Goal: Task Accomplishment & Management: Use online tool/utility

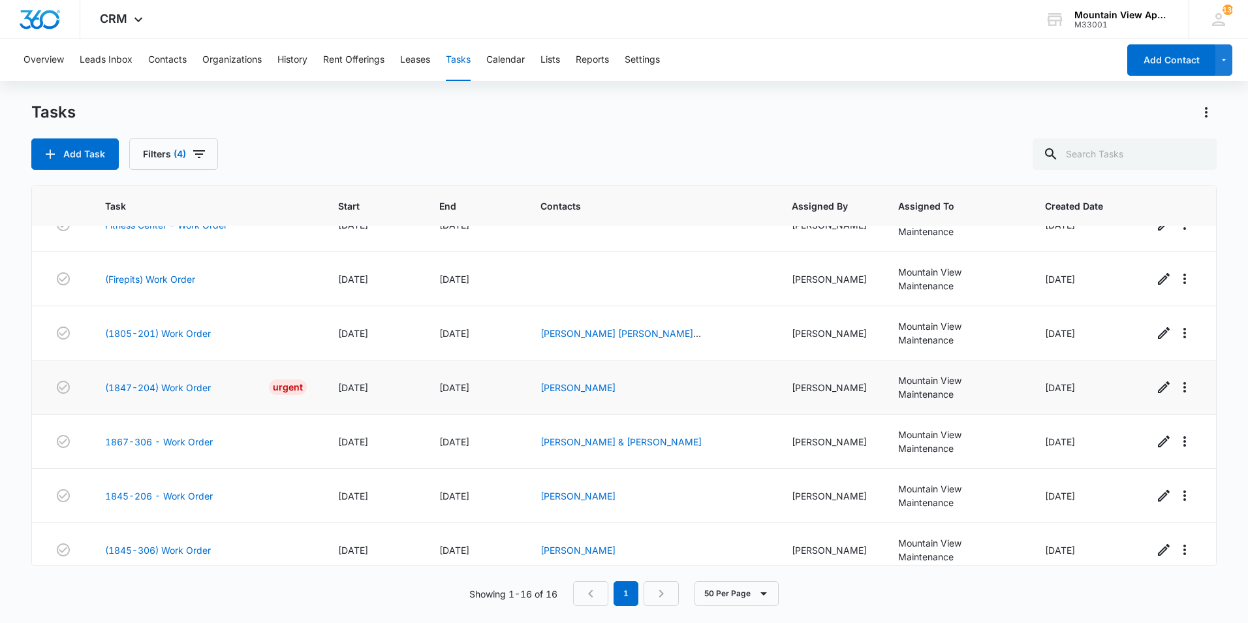
scroll to position [411, 0]
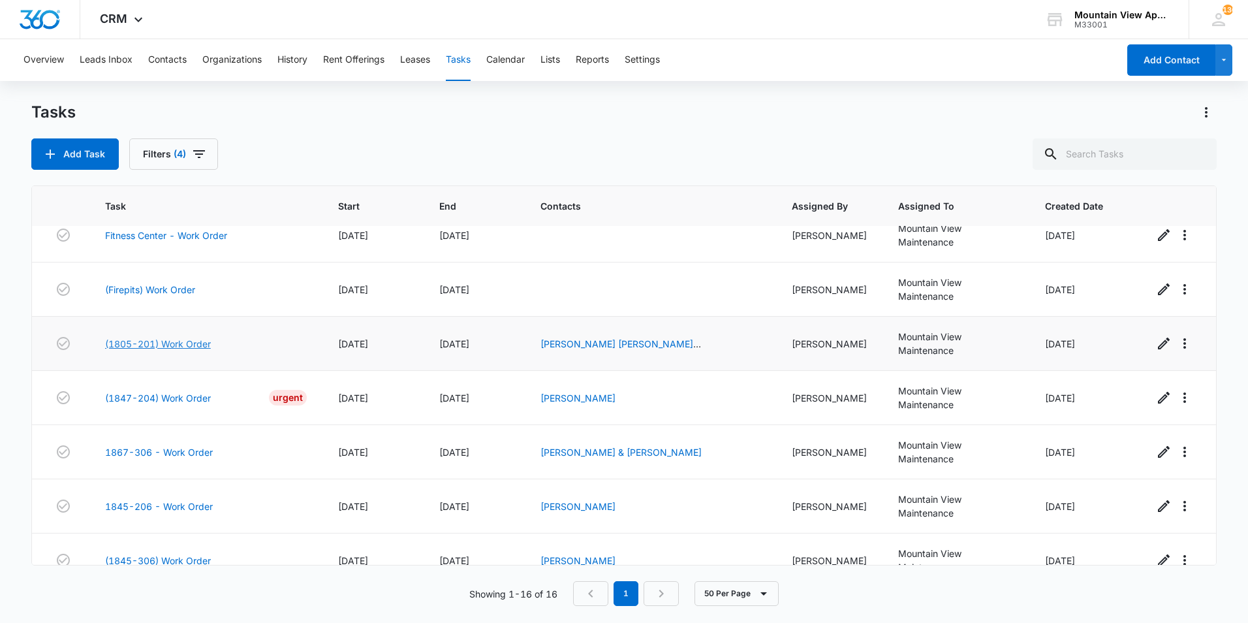
click at [170, 341] on link "(1805-201) Work Order" at bounding box center [158, 344] width 106 height 14
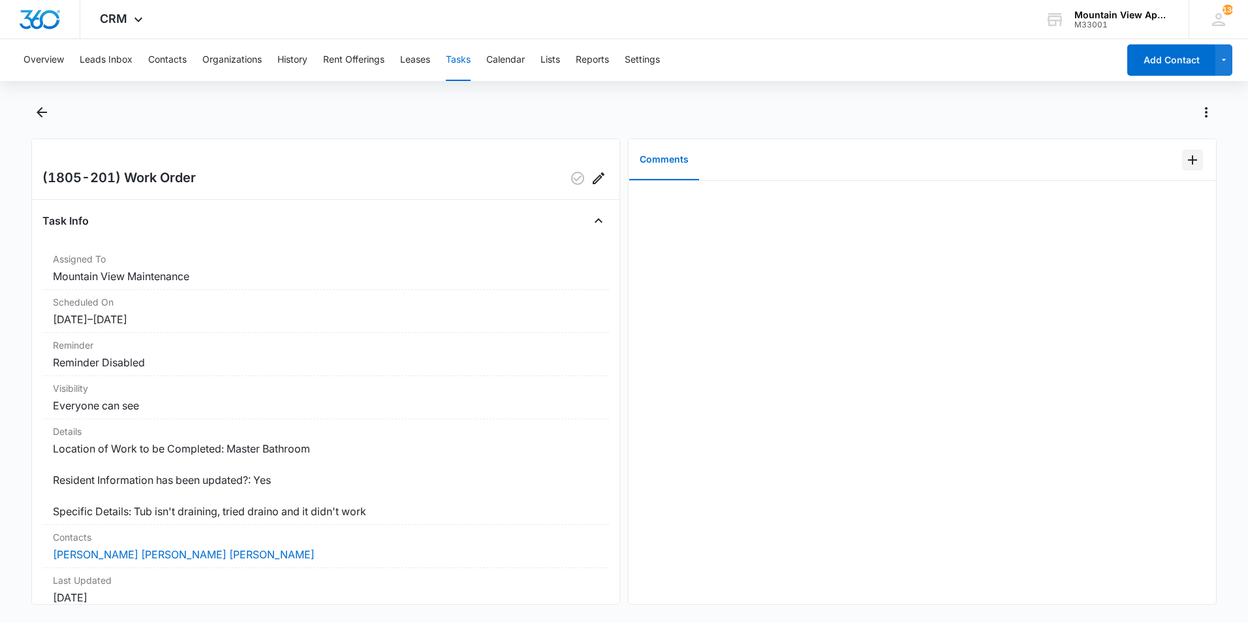
click at [1185, 163] on icon "Add Comment" at bounding box center [1193, 160] width 16 height 16
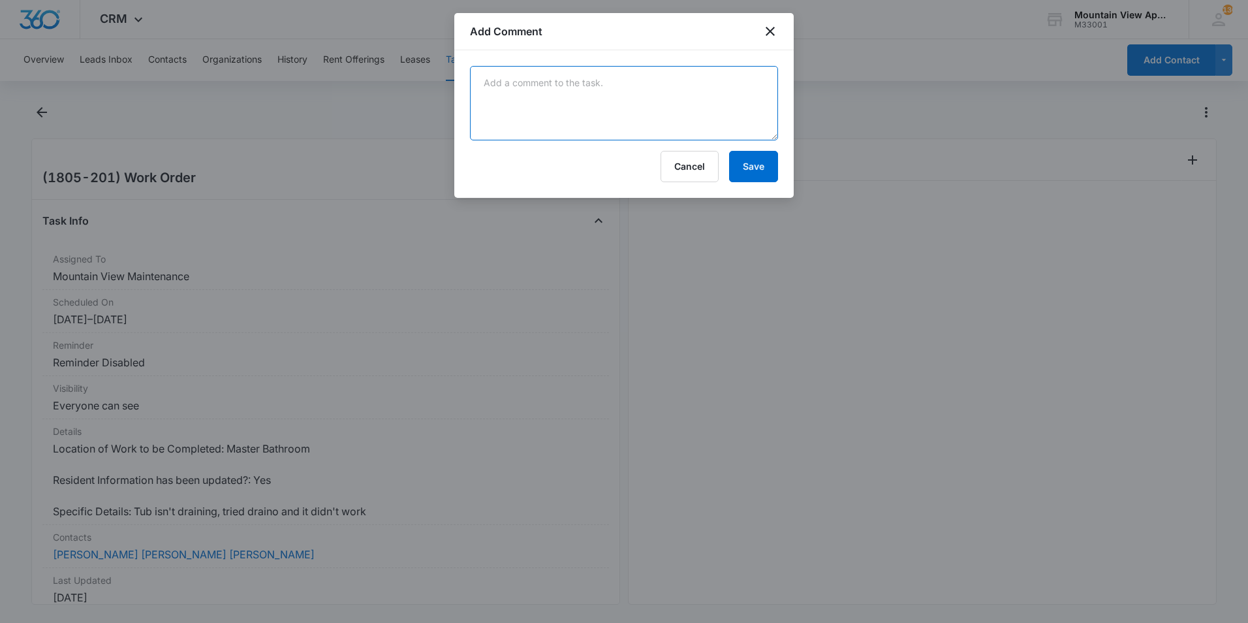
click at [625, 118] on textarea at bounding box center [624, 103] width 308 height 74
type textarea "Cleared out tub clog"
drag, startPoint x: 776, startPoint y: 184, endPoint x: 774, endPoint y: 177, distance: 7.3
click at [776, 178] on div "Cleared out tub clog Cancel Save" at bounding box center [623, 124] width 339 height 148
click at [765, 168] on button "Save" at bounding box center [753, 166] width 49 height 31
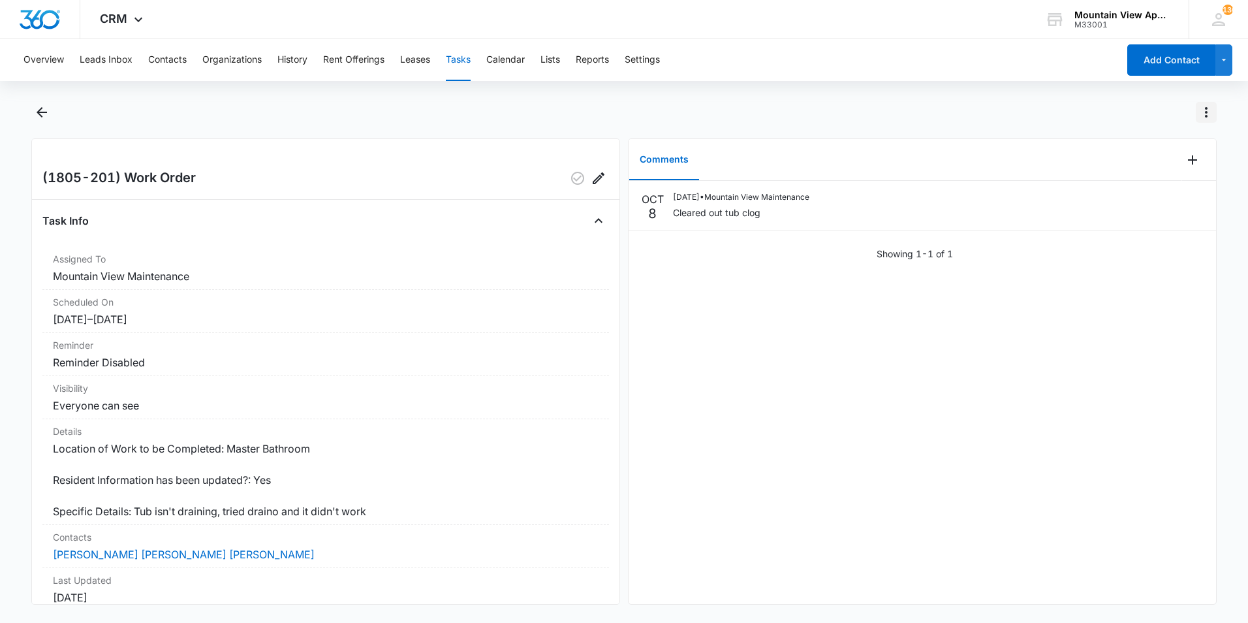
click at [1205, 114] on icon "Actions" at bounding box center [1207, 112] width 16 height 16
click at [1175, 171] on div "Mark Complete" at bounding box center [1151, 168] width 67 height 9
click at [40, 110] on icon "Back" at bounding box center [42, 112] width 16 height 16
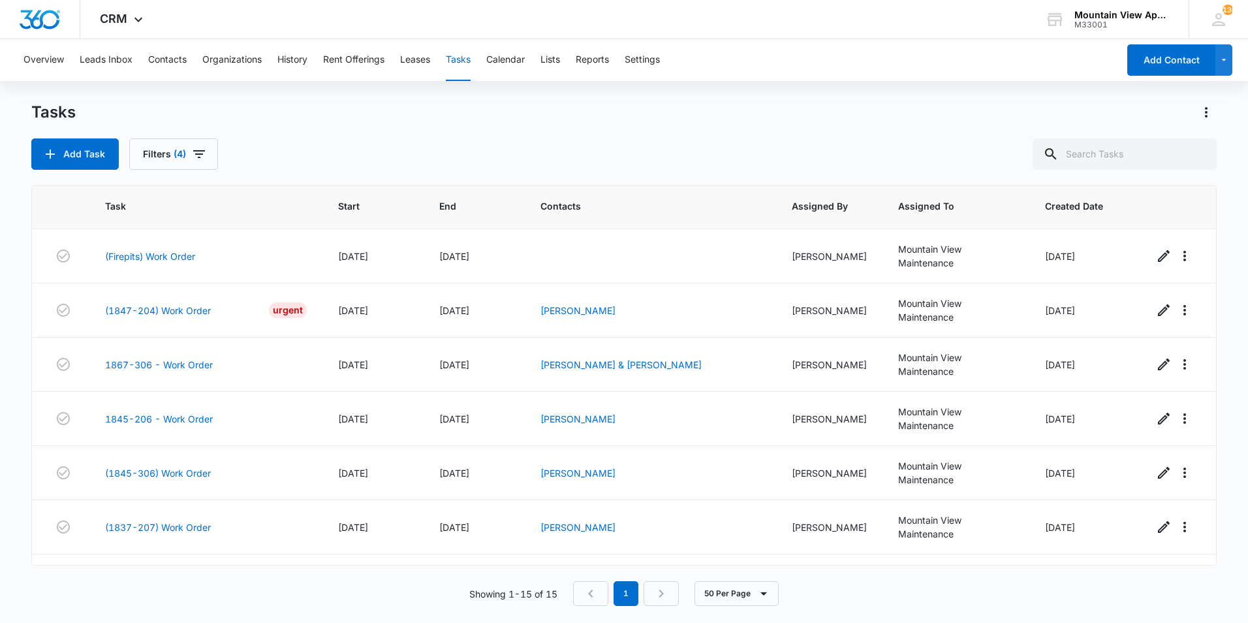
scroll to position [488, 0]
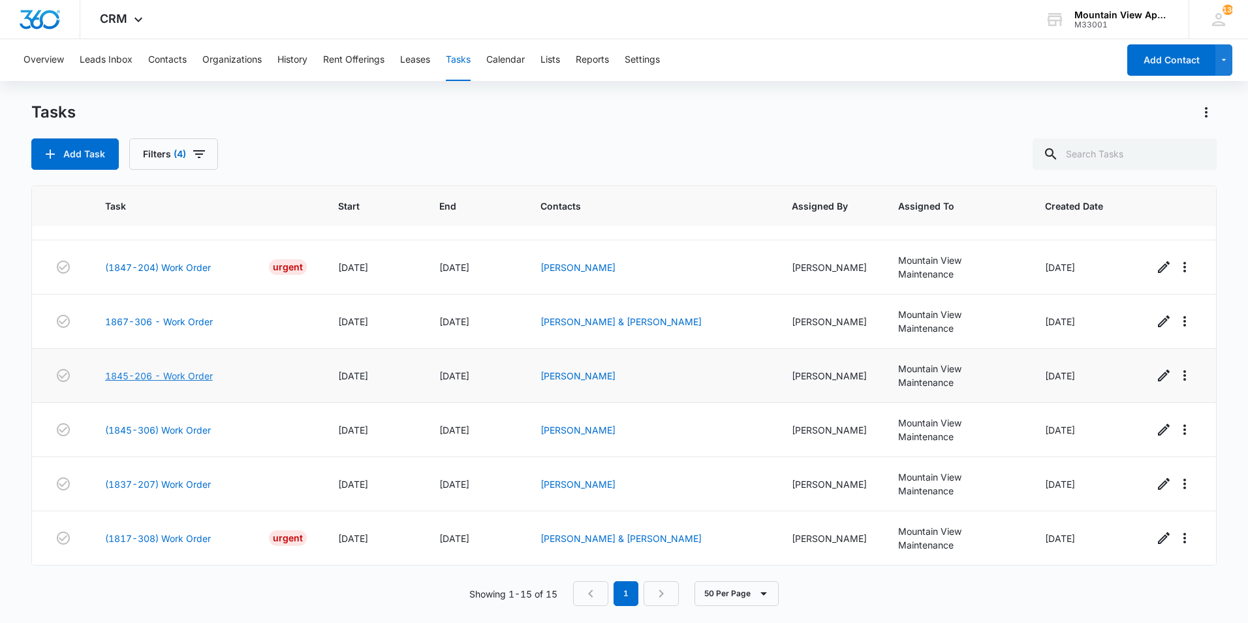
click at [166, 375] on link "1845-206 - Work Order" at bounding box center [159, 376] width 108 height 14
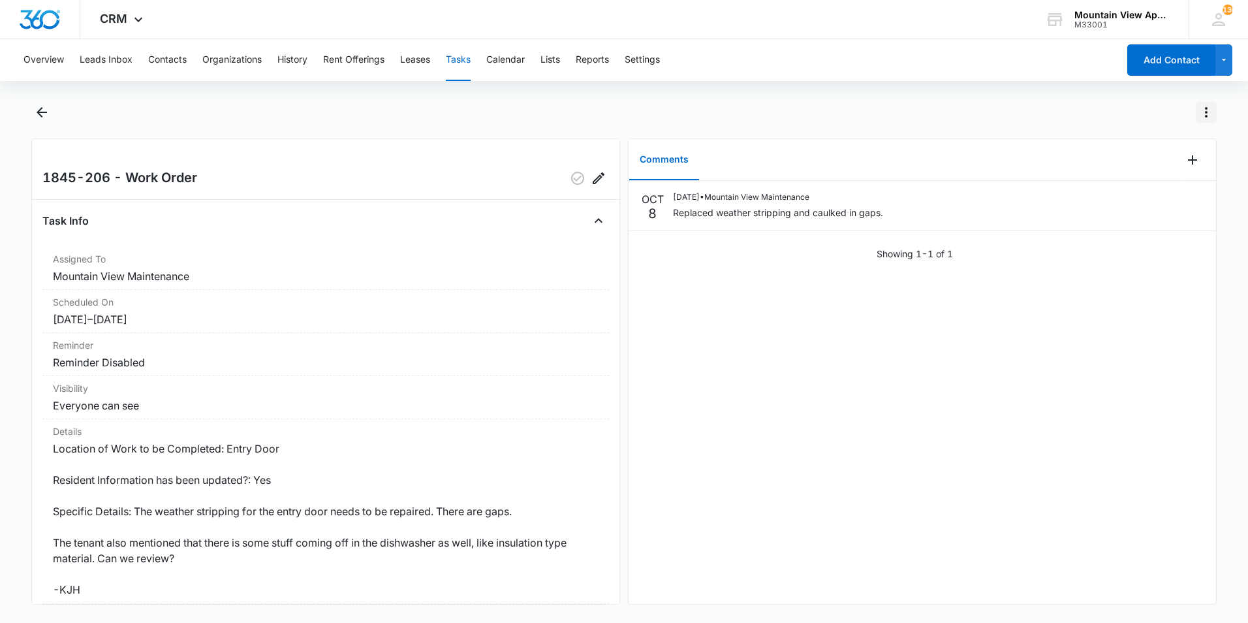
click at [1205, 114] on icon "Actions" at bounding box center [1207, 112] width 16 height 16
click at [1139, 167] on div "Mark Complete" at bounding box center [1151, 168] width 67 height 9
click at [48, 110] on icon "Back" at bounding box center [42, 112] width 16 height 16
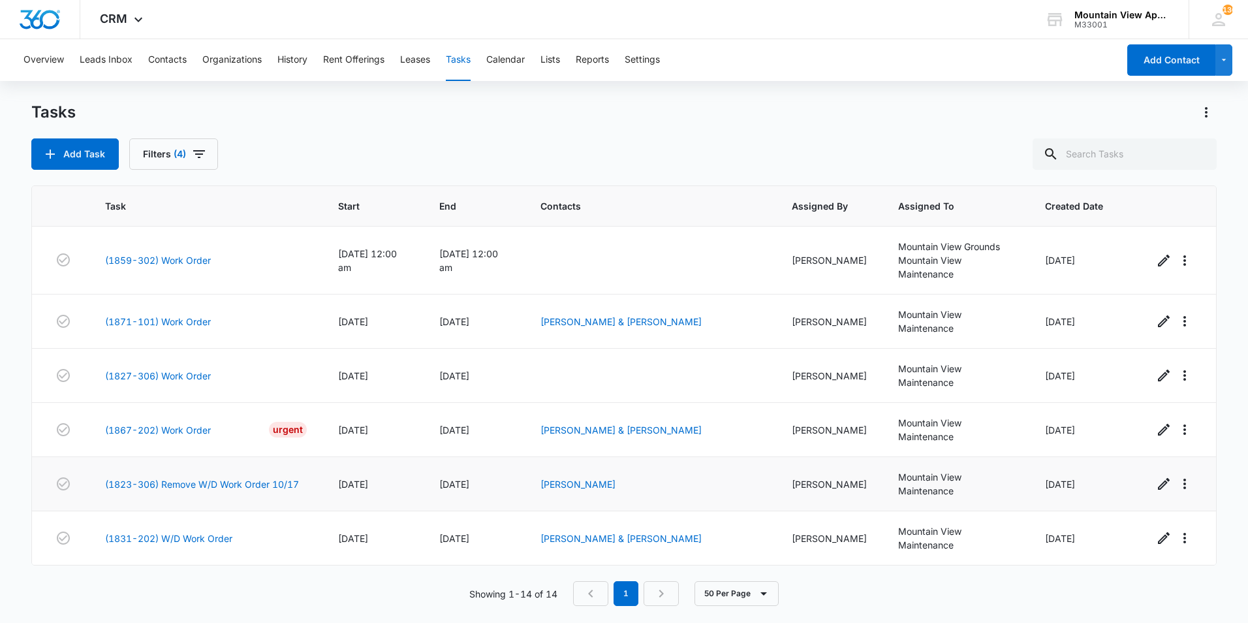
scroll to position [434, 0]
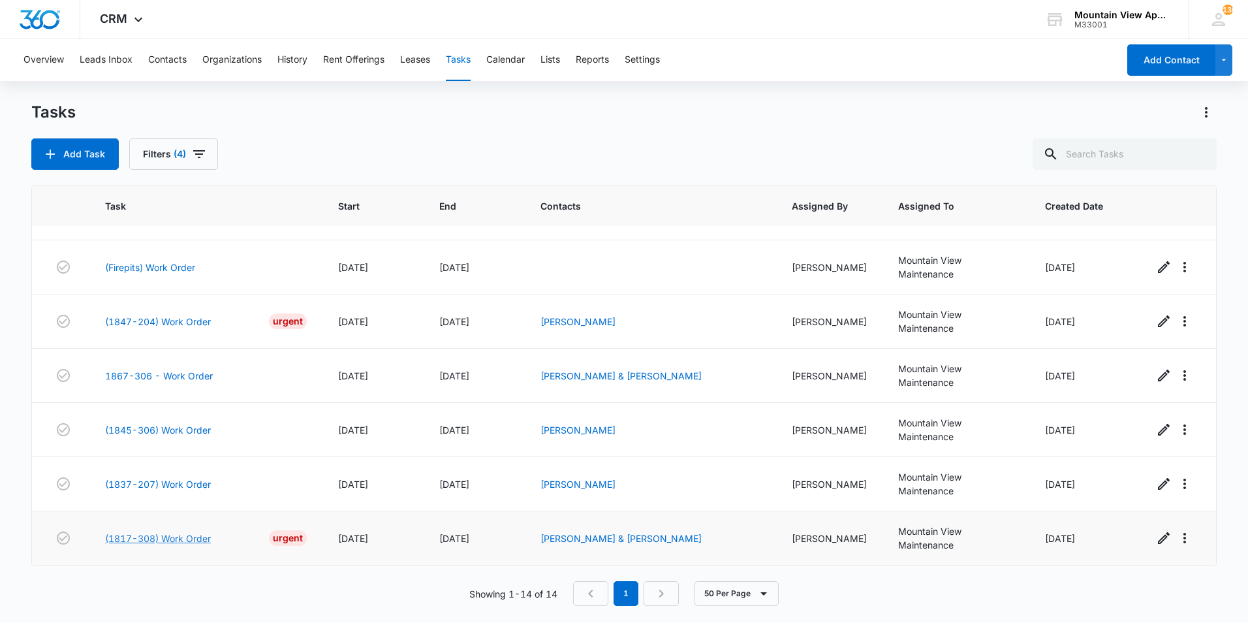
click at [178, 541] on link "(1817-308) Work Order" at bounding box center [158, 538] width 106 height 14
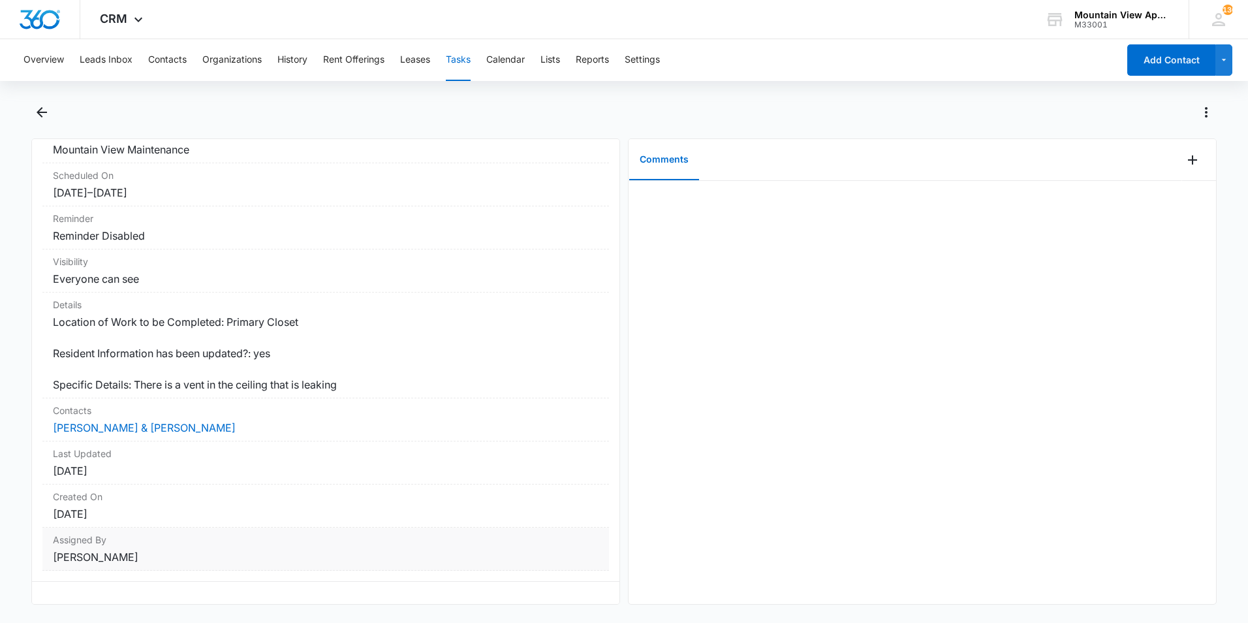
scroll to position [156, 0]
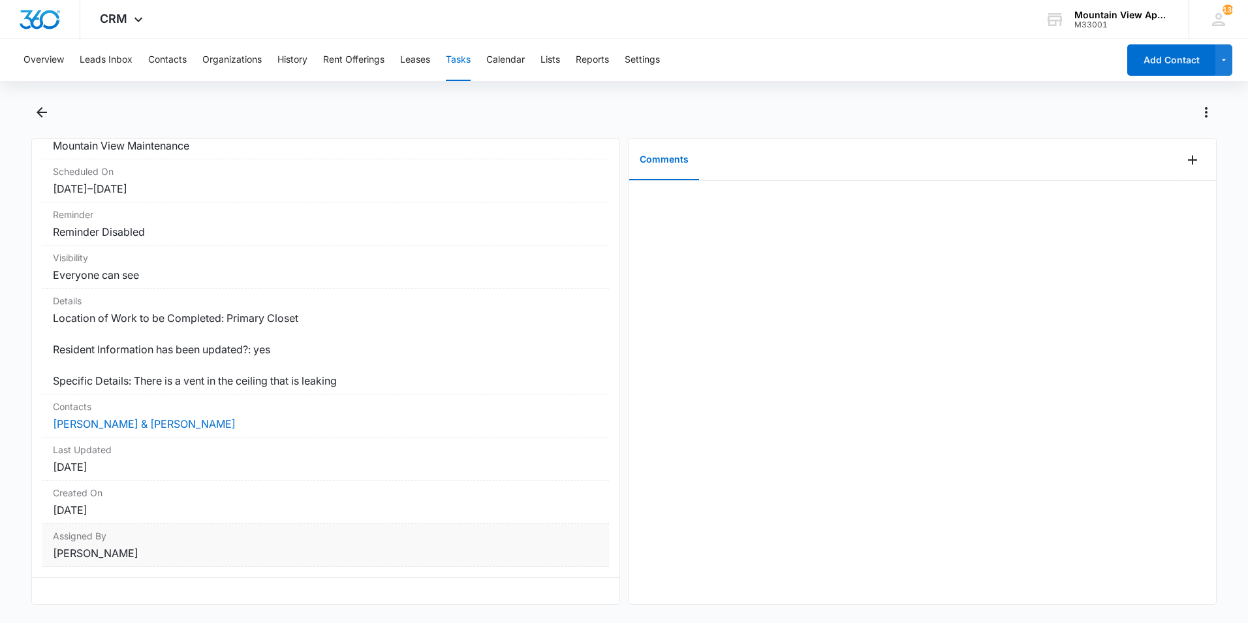
click at [151, 545] on dd "[PERSON_NAME]" at bounding box center [326, 553] width 546 height 16
click at [88, 545] on dd "[PERSON_NAME]" at bounding box center [326, 553] width 546 height 16
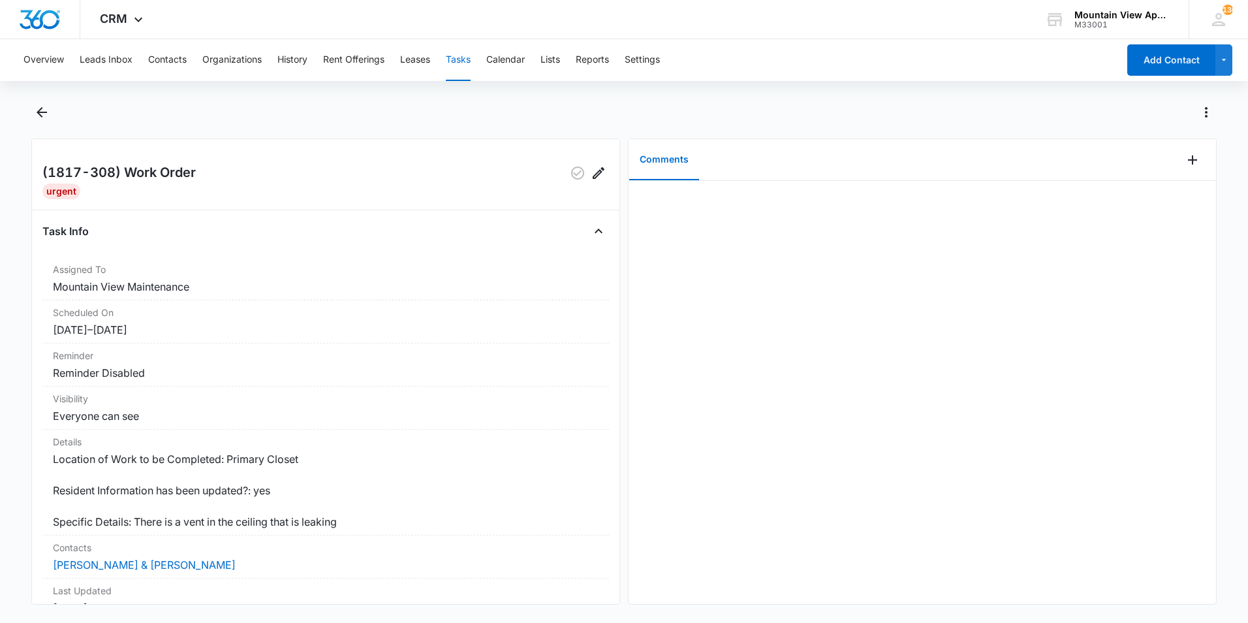
scroll to position [0, 0]
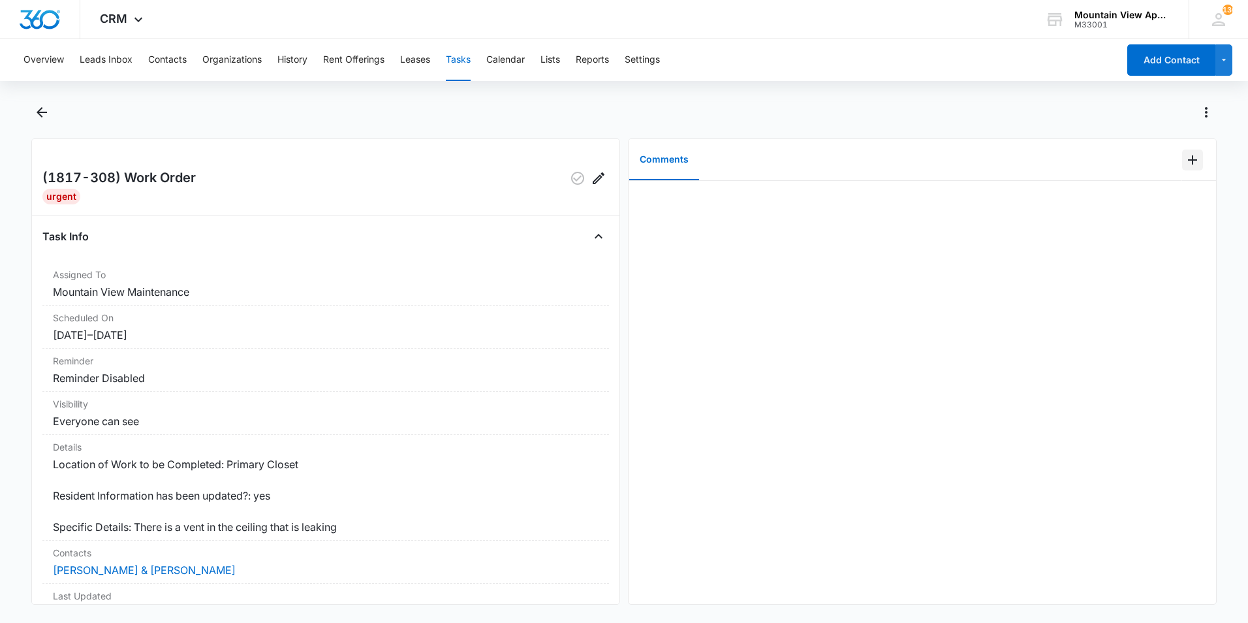
click at [1186, 161] on icon "Add Comment" at bounding box center [1193, 160] width 16 height 16
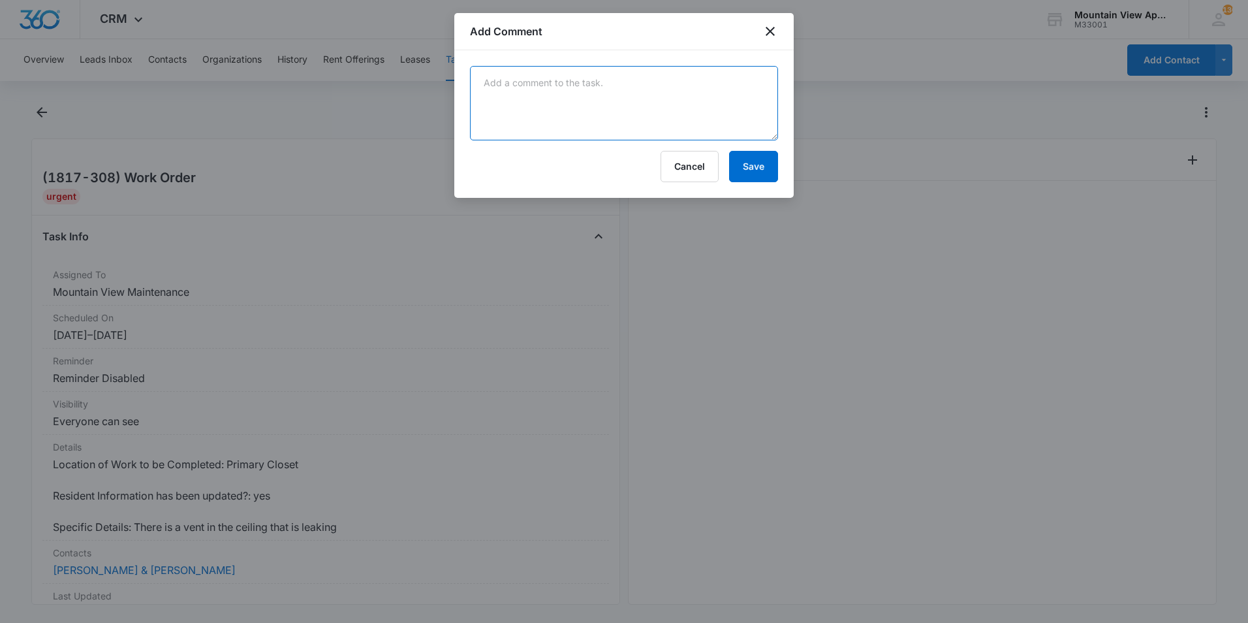
click at [541, 106] on textarea at bounding box center [624, 103] width 308 height 74
type textarea "adjusted drain pipie and pan"
click at [755, 170] on button "Save" at bounding box center [753, 166] width 49 height 31
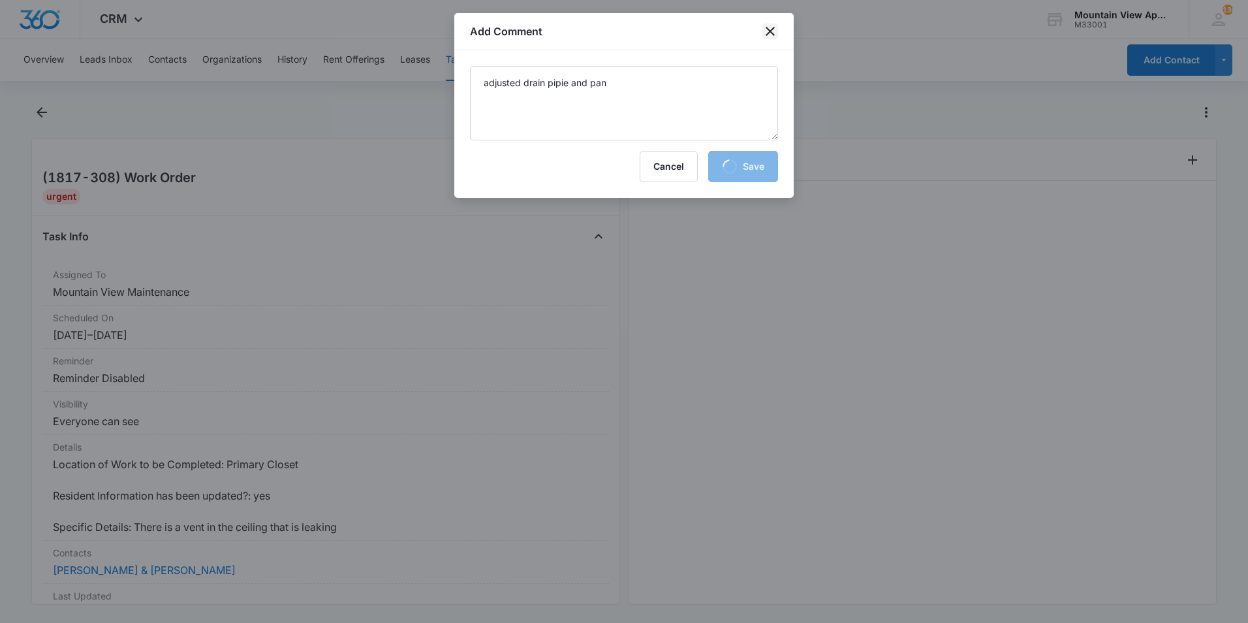
click at [770, 27] on icon "close" at bounding box center [771, 32] width 16 height 16
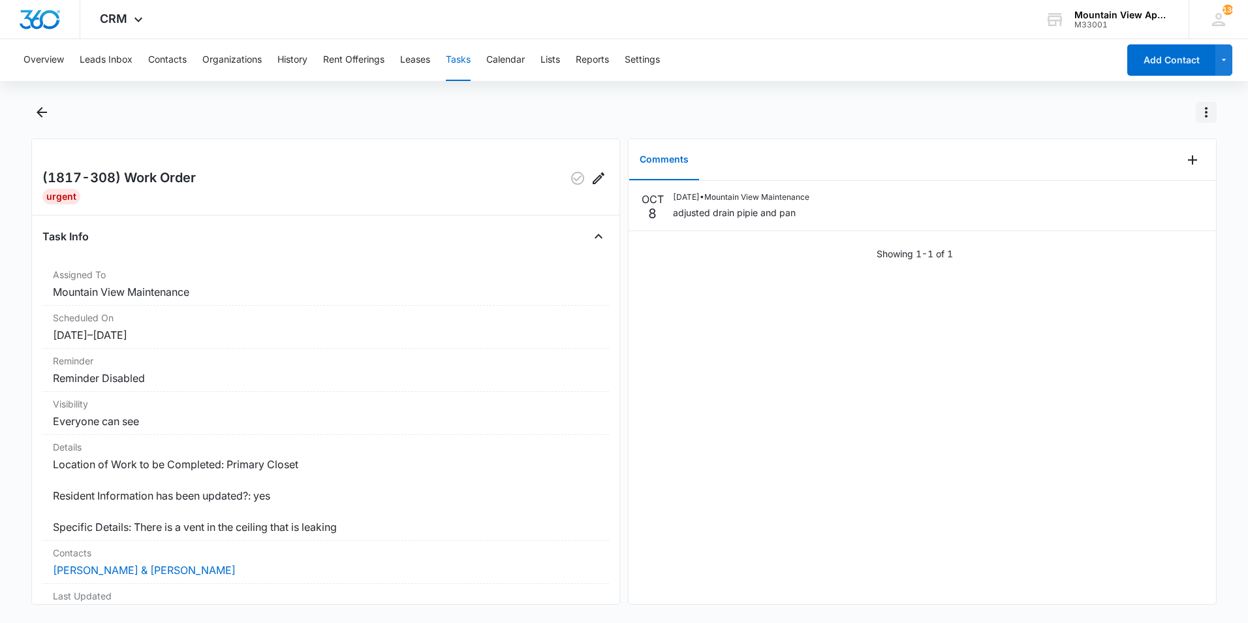
click at [1205, 110] on icon "Actions" at bounding box center [1207, 112] width 16 height 16
click at [1124, 168] on div "Mark Complete" at bounding box center [1142, 168] width 85 height 9
click at [48, 110] on icon "Back" at bounding box center [42, 112] width 16 height 16
